Goal: Use online tool/utility: Utilize a website feature to perform a specific function

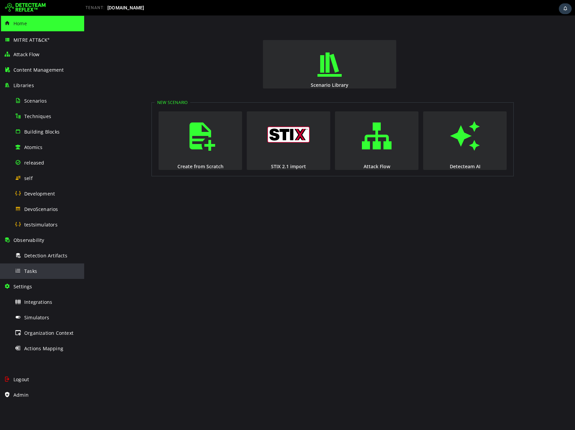
click at [34, 274] on span "Tasks" at bounding box center [30, 271] width 13 height 6
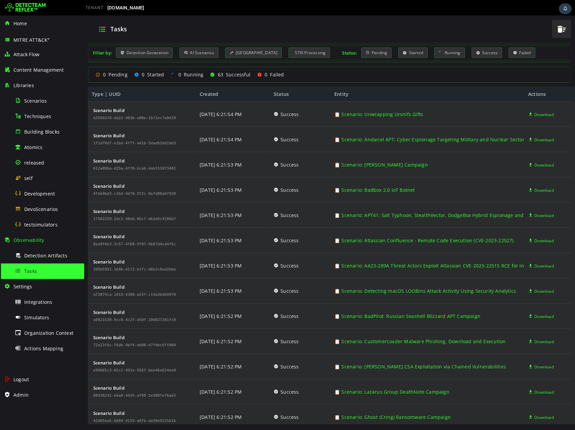
scroll to position [1267, 0]
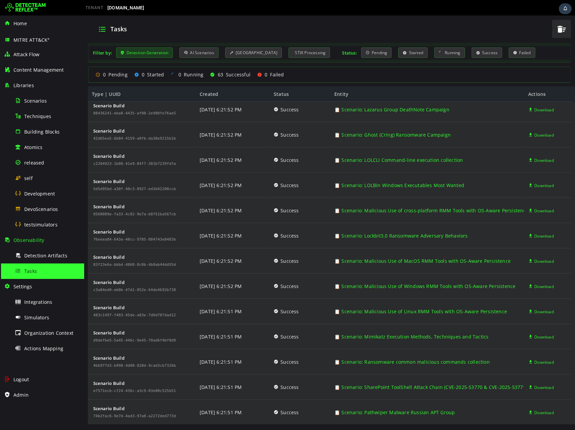
click at [158, 57] on div "Detection Generation" at bounding box center [144, 52] width 57 height 10
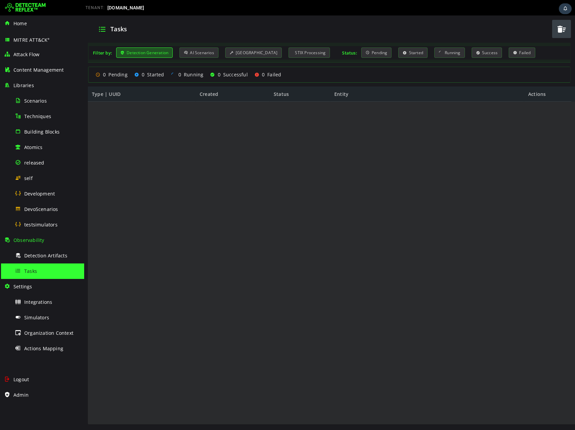
scroll to position [0, 0]
click at [158, 57] on div "Detection Generation" at bounding box center [144, 52] width 57 height 10
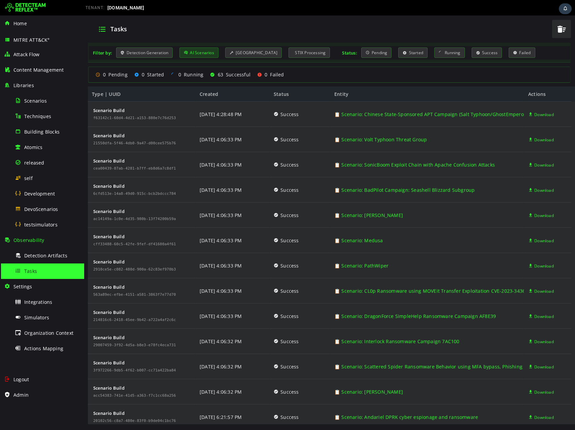
click at [185, 50] on icon at bounding box center [186, 53] width 4 height 6
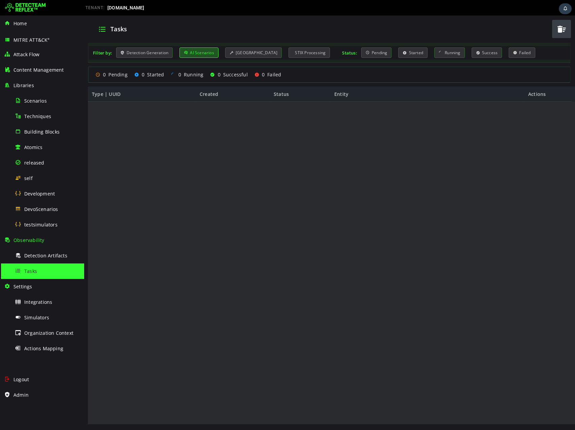
click at [190, 50] on div "AI Scenarios" at bounding box center [198, 52] width 39 height 10
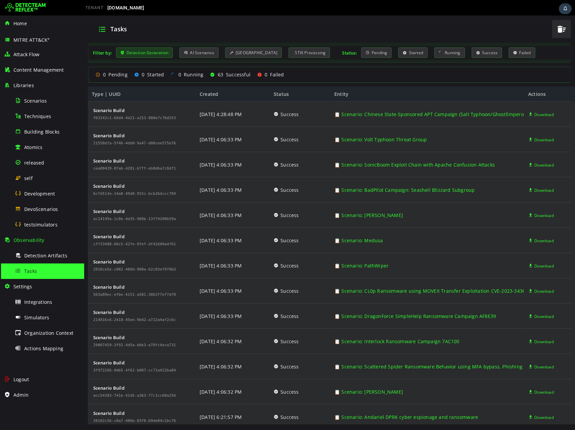
click at [132, 51] on div "Detection Generation" at bounding box center [144, 52] width 57 height 10
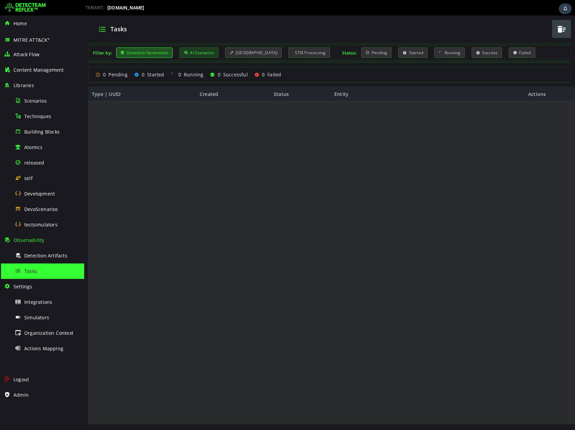
click at [193, 50] on div "AI Scenarios" at bounding box center [198, 52] width 39 height 10
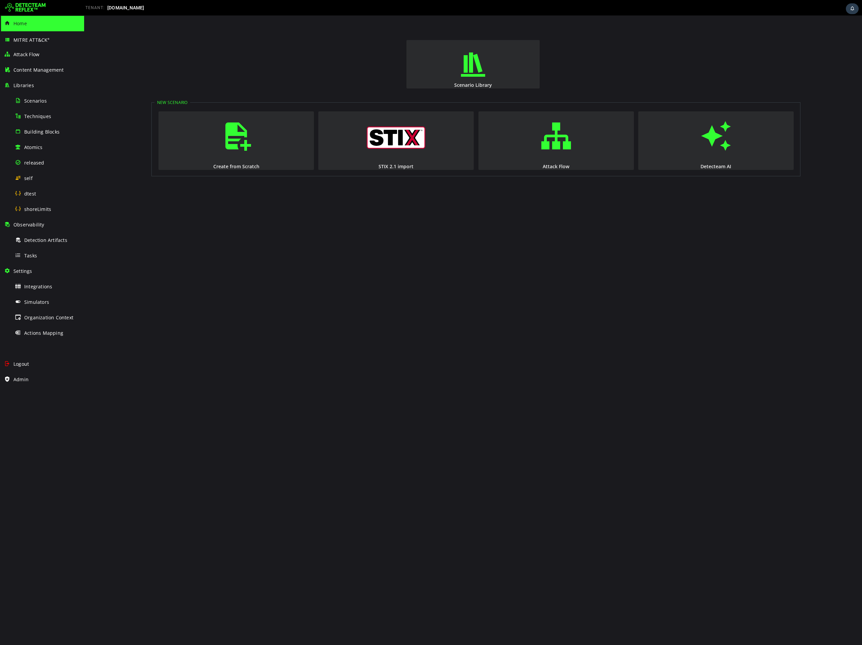
click at [15, 9] on img at bounding box center [25, 7] width 41 height 11
click at [25, 14] on div "TENANT: [DOMAIN_NAME]" at bounding box center [431, 8] width 862 height 16
click at [20, 7] on img at bounding box center [25, 7] width 41 height 11
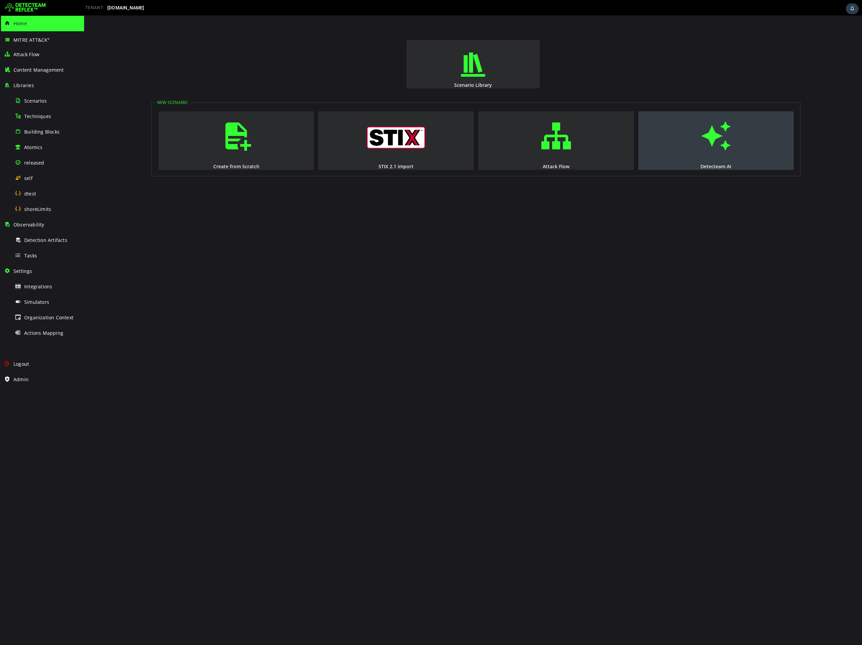
click at [720, 154] on span "button" at bounding box center [716, 136] width 7 height 46
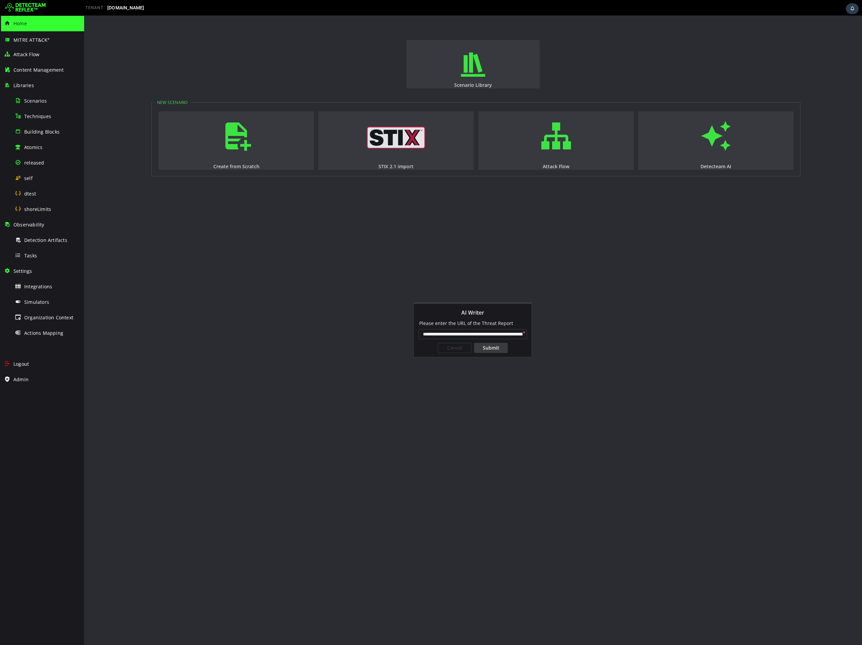
scroll to position [0, 55]
type input "**********"
click at [492, 350] on div "Submit" at bounding box center [491, 348] width 34 height 10
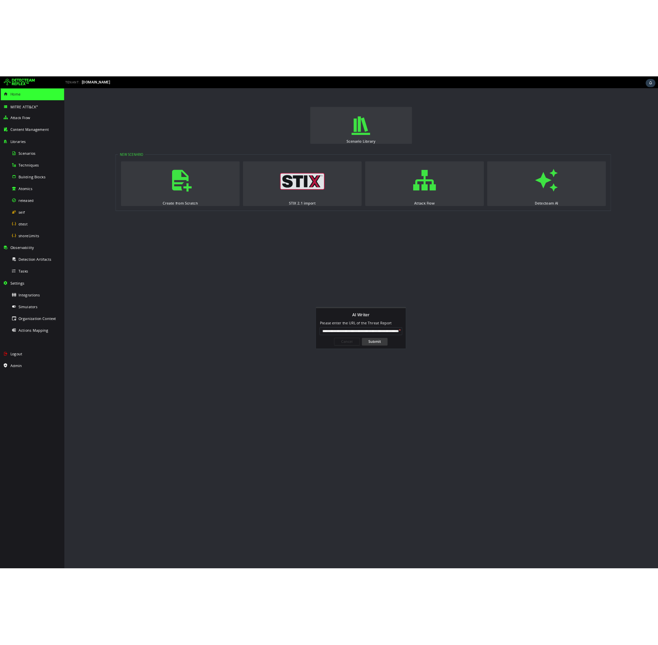
scroll to position [0, 0]
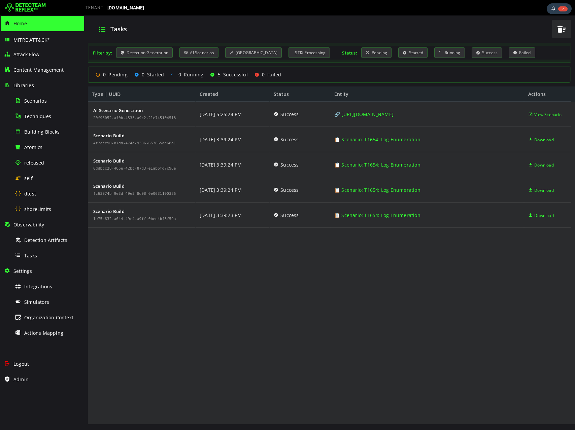
click at [348, 379] on div "AI Scenario Generation 20f96052-af0b-4533-a9c2-21e745104518 Scenario Build 4f7c…" at bounding box center [329, 263] width 483 height 323
click at [181, 247] on div "AI Scenario Generation 20f96052-af0b-4533-a9c2-21e745104518 Scenario Build 4f7c…" at bounding box center [329, 263] width 483 height 323
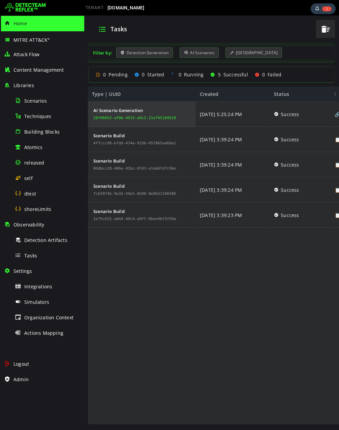
click at [149, 117] on div "20f96052-af0b-4533-a9c2-21e745104518" at bounding box center [134, 118] width 83 height 4
copy div "20f96052-af0b-4533-a9c2-21e745104518"
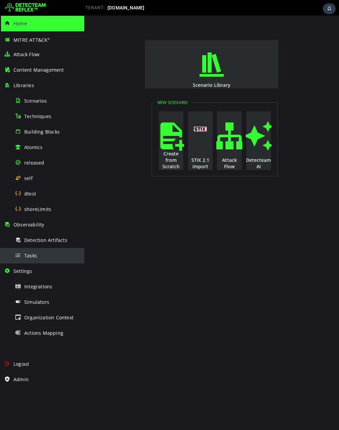
click at [47, 253] on div "Tasks" at bounding box center [47, 255] width 65 height 15
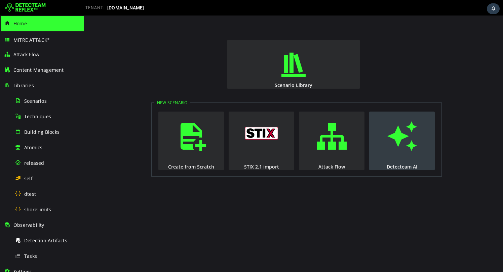
click at [372, 149] on button "Detecteam AI" at bounding box center [403, 140] width 66 height 59
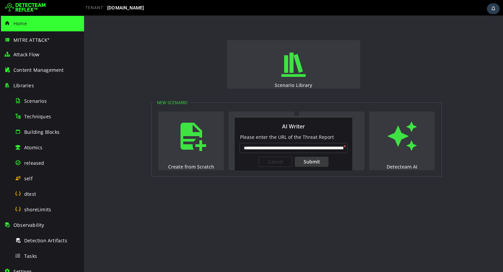
scroll to position [0, 55]
type input "**********"
click at [309, 163] on div "Submit" at bounding box center [312, 161] width 34 height 10
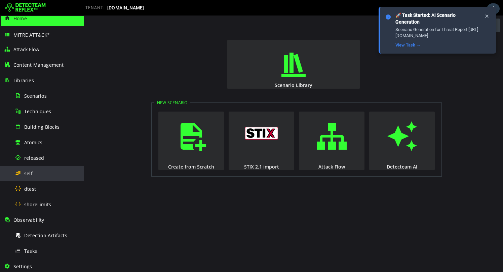
scroll to position [10, 0]
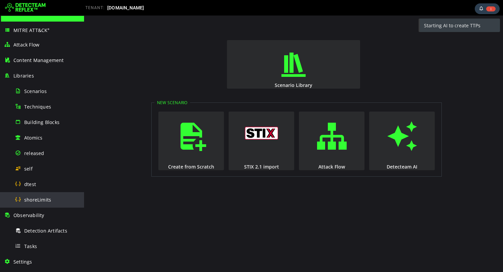
click at [32, 202] on span "shoreLimits" at bounding box center [37, 199] width 27 height 6
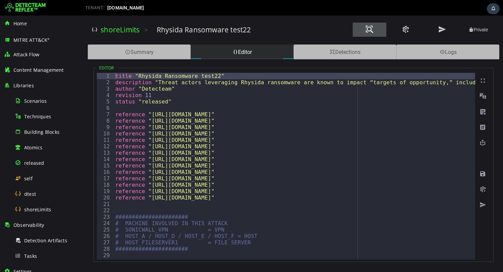
click at [366, 29] on span at bounding box center [370, 29] width 8 height 9
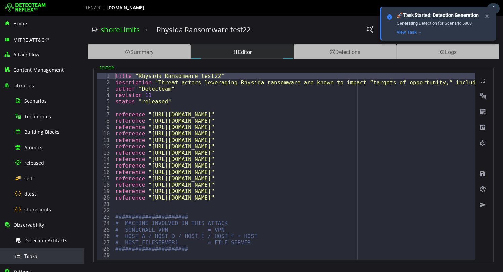
click at [36, 254] on span "Tasks" at bounding box center [30, 255] width 13 height 6
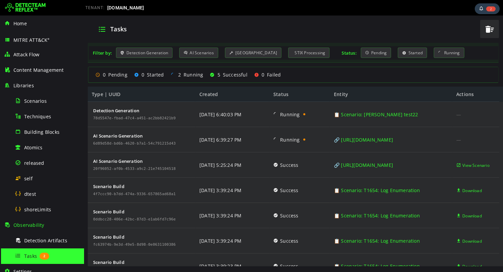
click at [27, 3] on img at bounding box center [25, 7] width 41 height 11
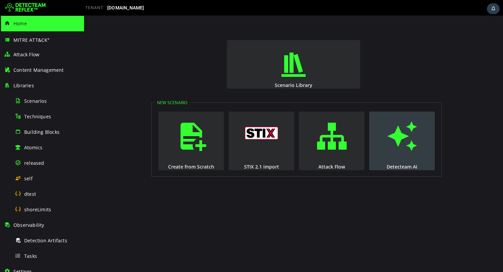
click at [401, 139] on span "button" at bounding box center [402, 136] width 7 height 46
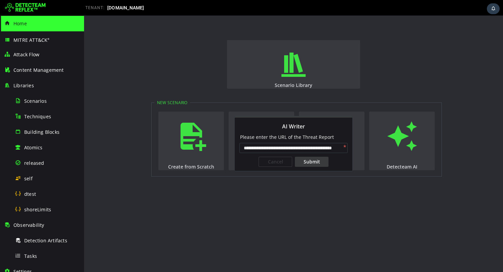
scroll to position [0, 23]
type input "**********"
click at [318, 162] on div "Submit" at bounding box center [312, 161] width 34 height 10
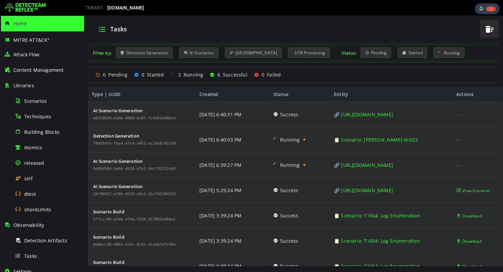
click at [25, 7] on img at bounding box center [25, 7] width 41 height 11
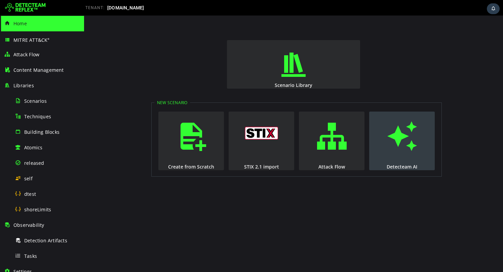
click at [399, 152] on span "button" at bounding box center [402, 136] width 7 height 46
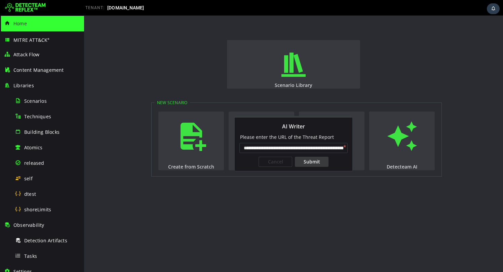
scroll to position [0, 129]
type input "**********"
click at [320, 161] on div "Submit" at bounding box center [312, 161] width 34 height 10
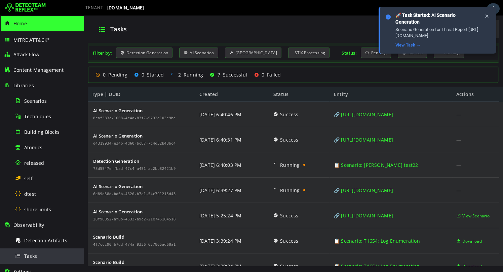
click at [38, 255] on div "Tasks" at bounding box center [47, 255] width 65 height 15
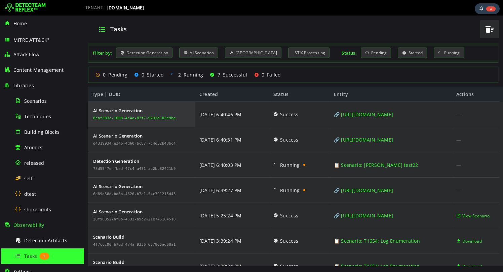
drag, startPoint x: 184, startPoint y: 119, endPoint x: 94, endPoint y: 116, distance: 90.9
click at [94, 116] on div "AI Scenario Generation 8caf383c-1008-4c4a-87f7-9232e103e9be" at bounding box center [142, 114] width 108 height 25
copy div "8caf383c-1008-4c4a-87f7-9232e103e9be"
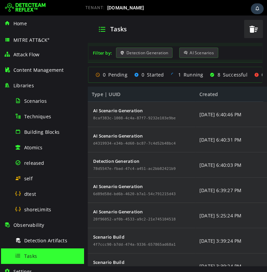
click at [267, 146] on html "Tasks Filter by: Detection Generation AI Scenarios Scenario Building STIX Proce…" at bounding box center [175, 143] width 183 height 256
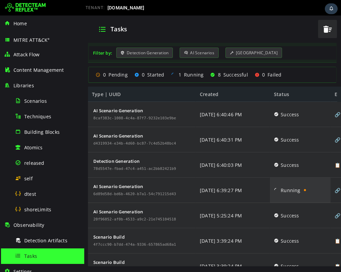
click at [308, 181] on div "Running" at bounding box center [300, 189] width 61 height 25
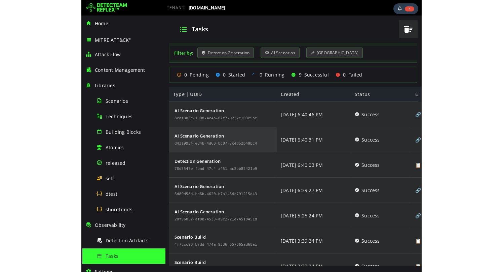
scroll to position [62, 0]
